Goal: Task Accomplishment & Management: Manage account settings

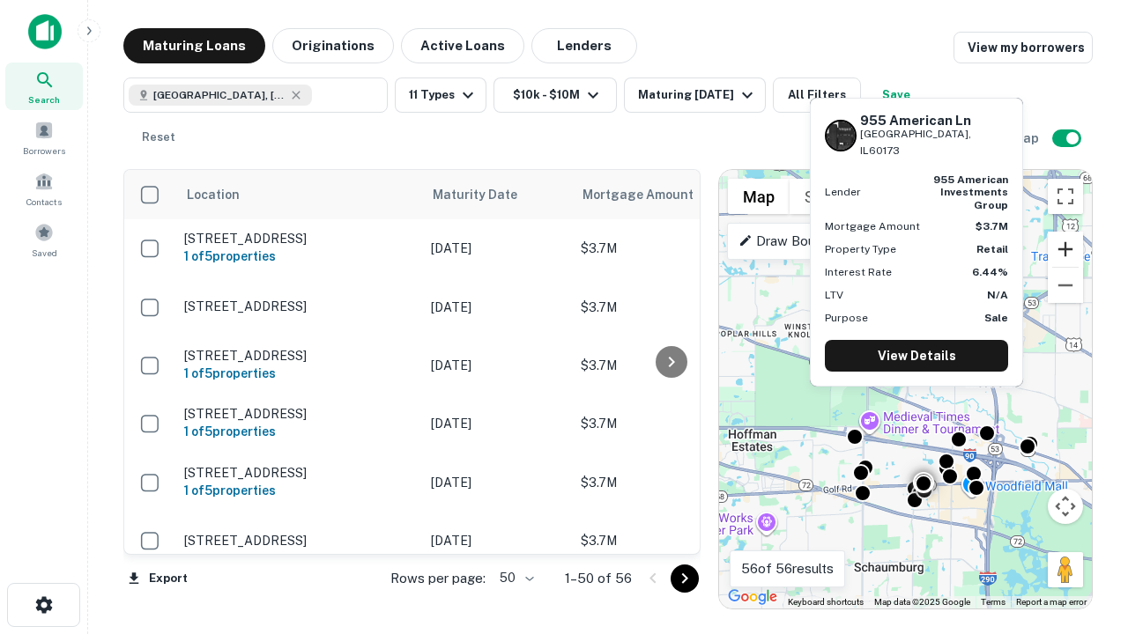
click at [1065, 249] on button "Zoom in" at bounding box center [1065, 249] width 35 height 35
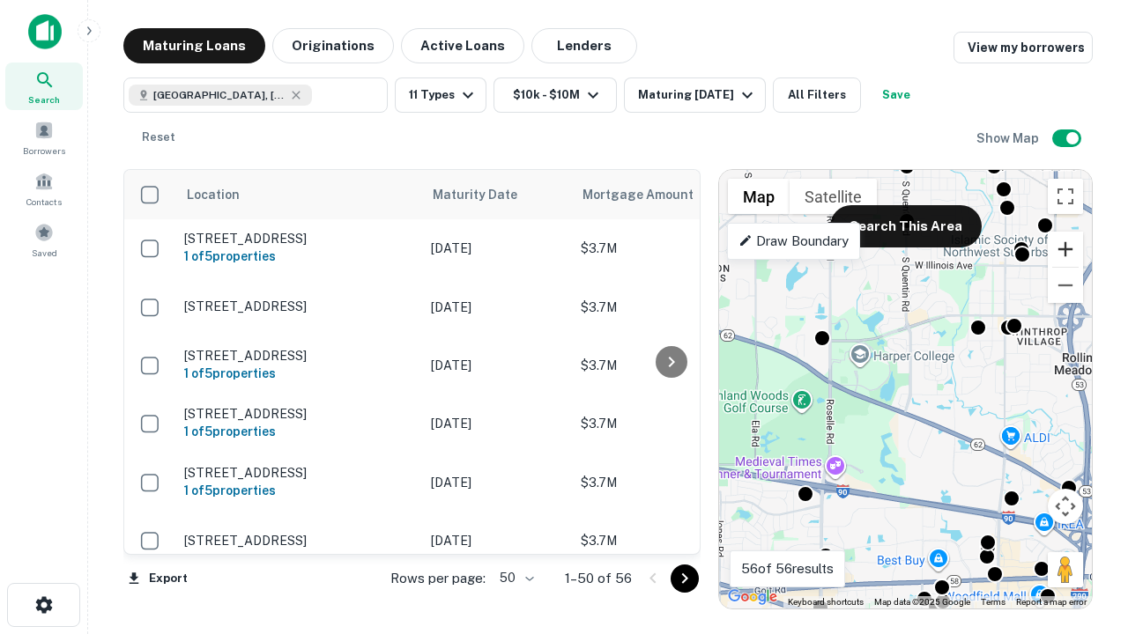
click at [1065, 249] on button "Zoom in" at bounding box center [1065, 249] width 35 height 35
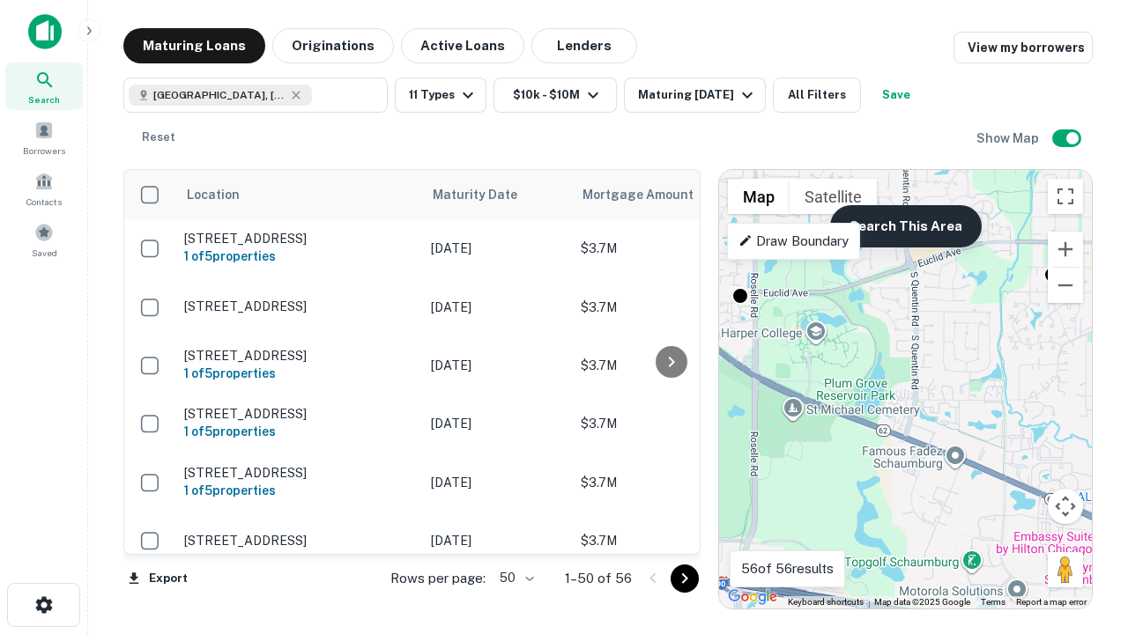
click at [905, 226] on button "Search This Area" at bounding box center [906, 226] width 152 height 42
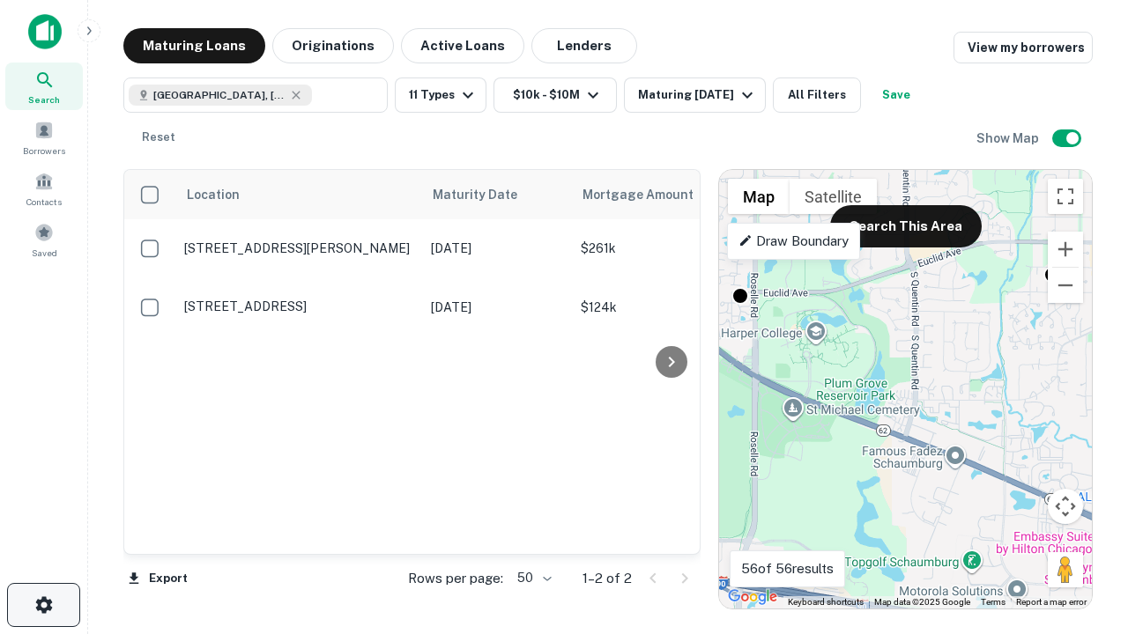
click at [43, 605] on icon "button" at bounding box center [43, 605] width 21 height 21
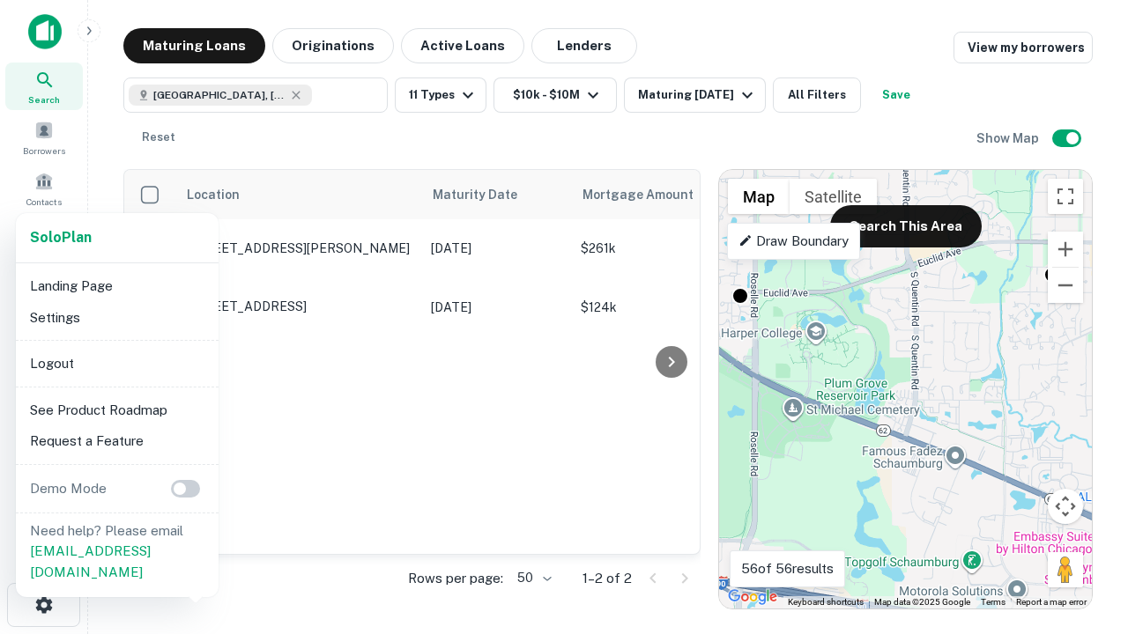
click at [116, 363] on li "Logout" at bounding box center [117, 364] width 189 height 32
